Goal: Information Seeking & Learning: Check status

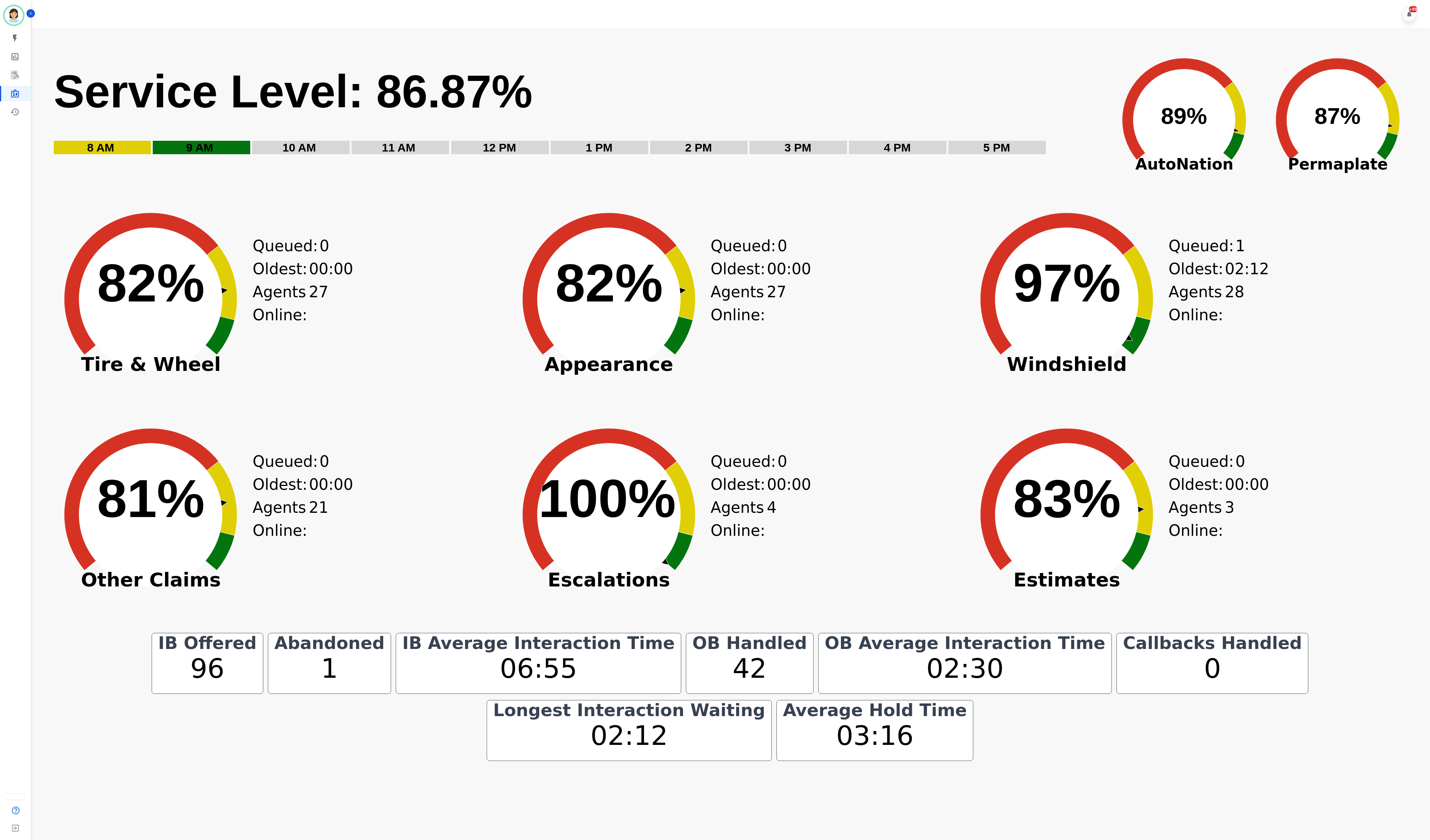
click at [818, 555] on div "Created with Highcharts 10.3.3 100% ​ 100% Escalations Queued: 0 Oldest: 00:00 …" at bounding box center [730, 527] width 453 height 211
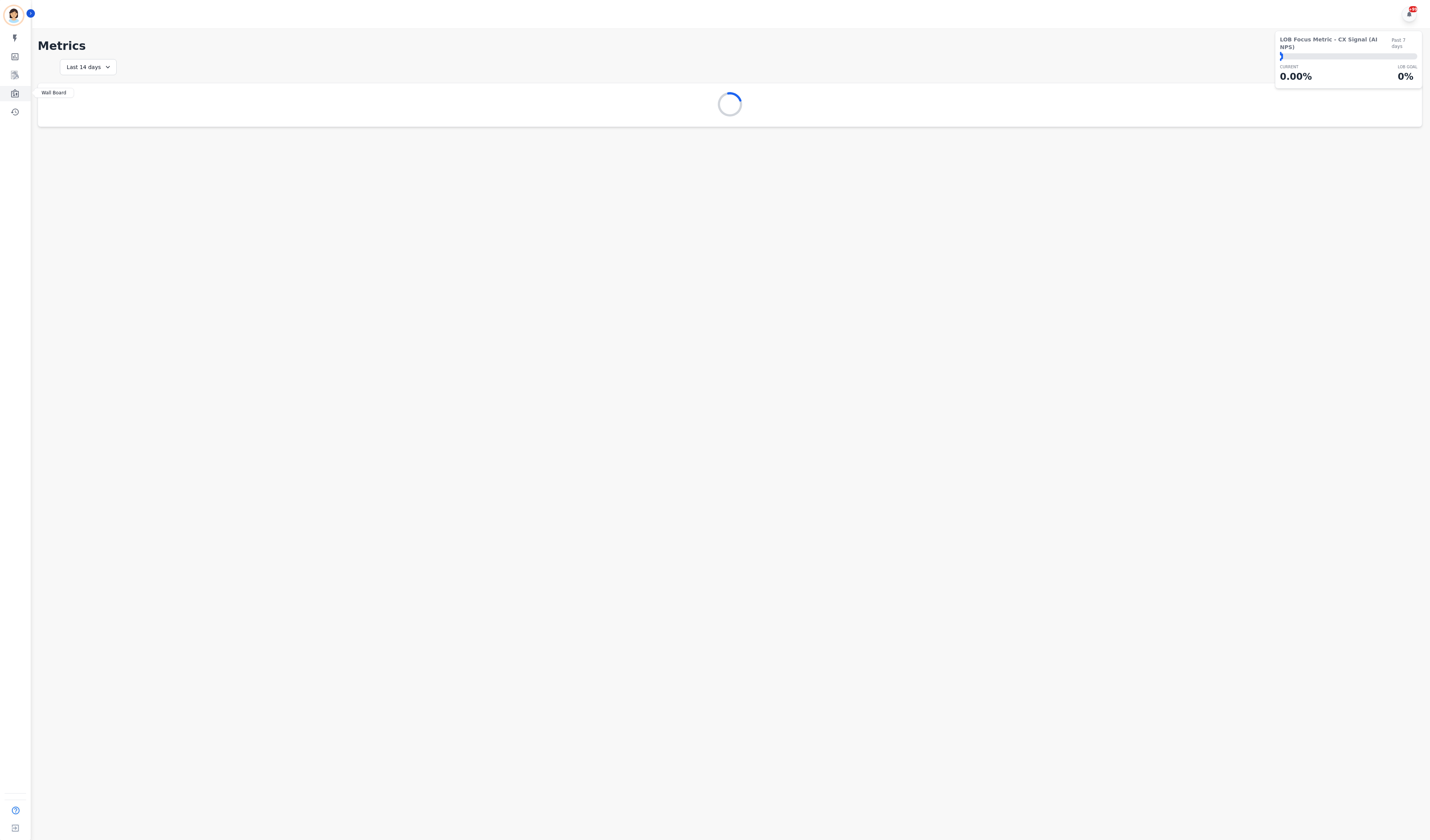
click at [22, 86] on link "Sidebar" at bounding box center [16, 94] width 29 height 16
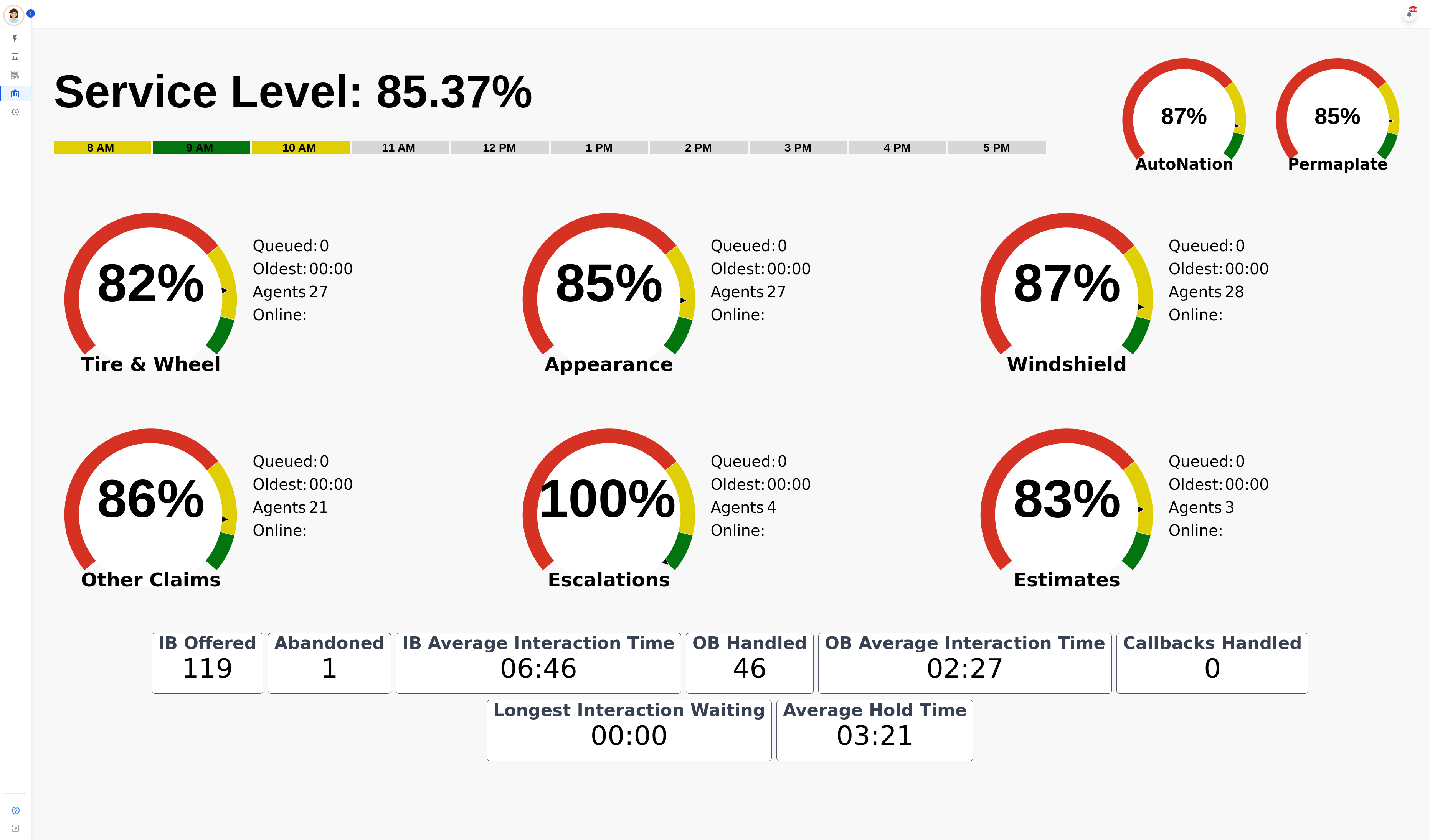
drag, startPoint x: 985, startPoint y: 493, endPoint x: 988, endPoint y: 479, distance: 14.3
click at [986, 493] on icon at bounding box center [1057, 499] width 154 height 141
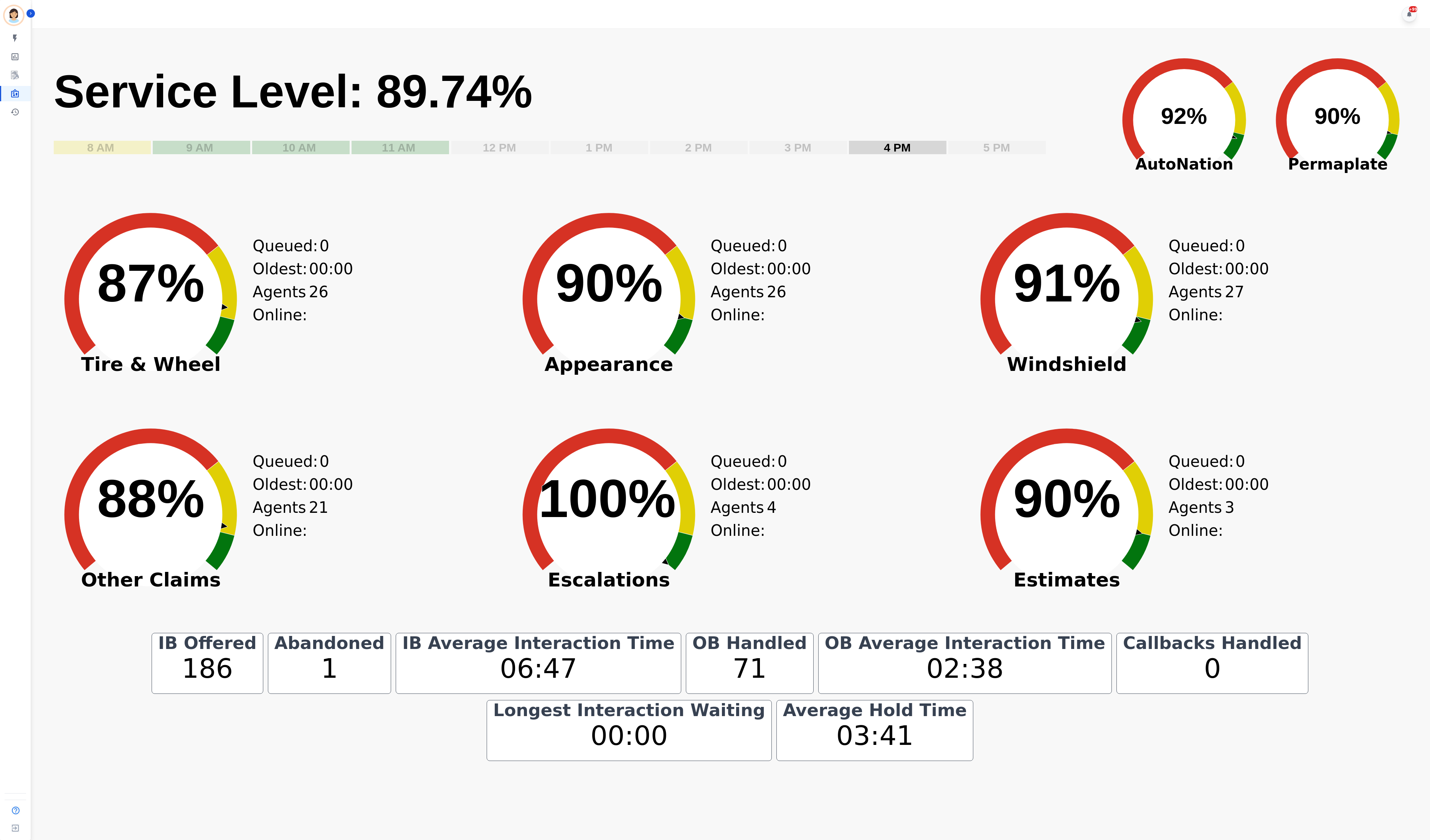
click at [647, 313] on text "90% ​ 90%" at bounding box center [609, 283] width 108 height 60
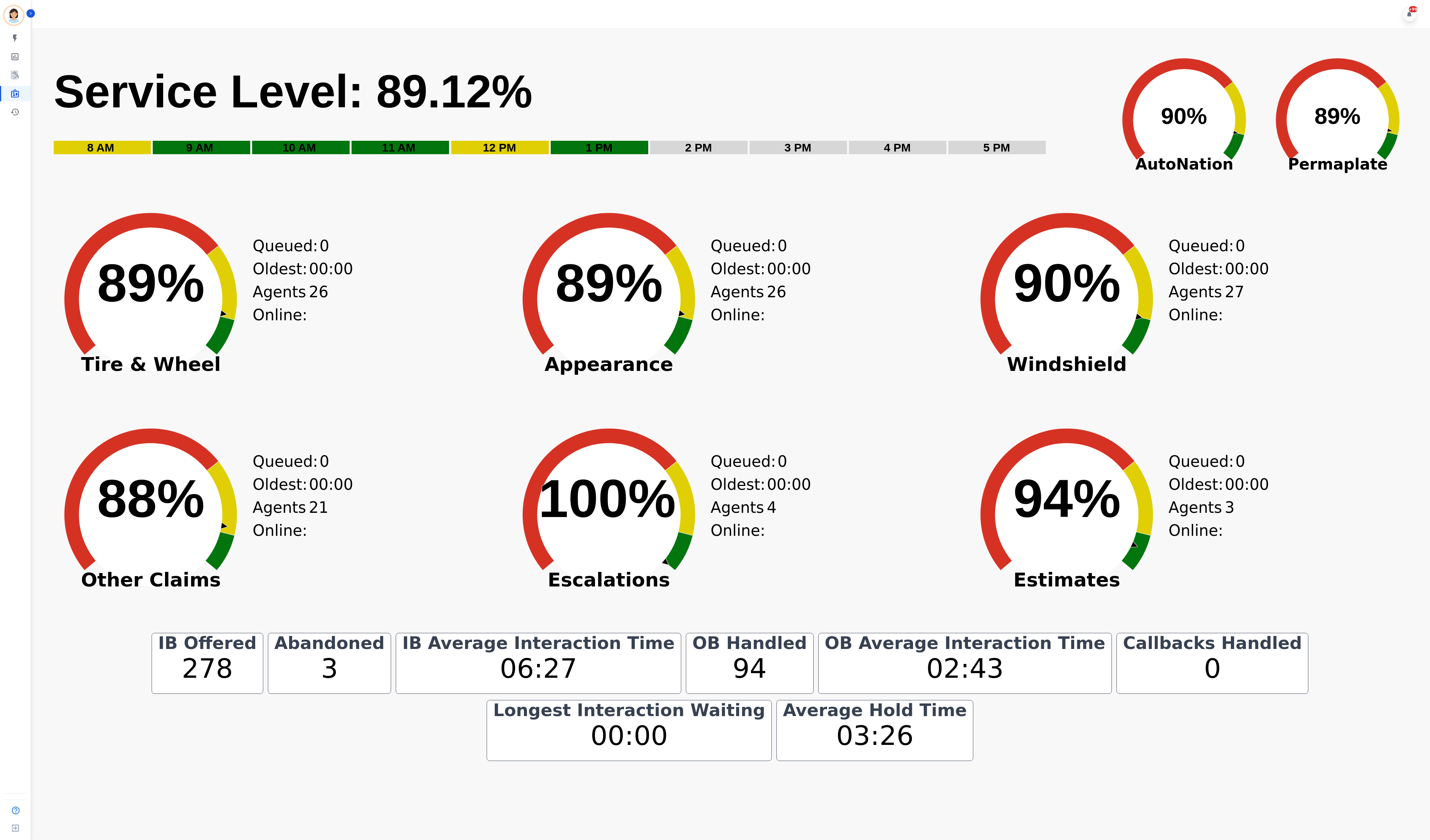
click at [422, 537] on div "Created with Highcharts 10.3.3 88% ​ 88% Other Claims Queued: 0 Oldest: 00:00 A…" at bounding box center [272, 527] width 453 height 211
